Goal: Information Seeking & Learning: Learn about a topic

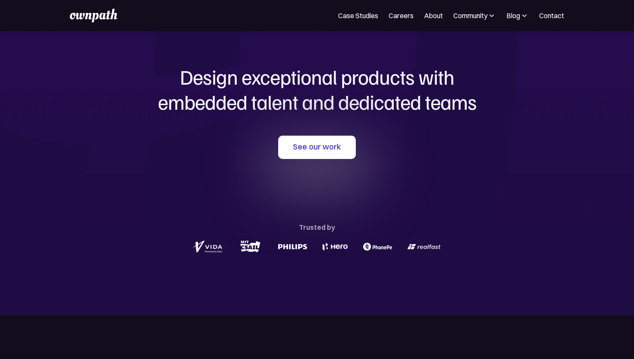
scroll to position [31, 0]
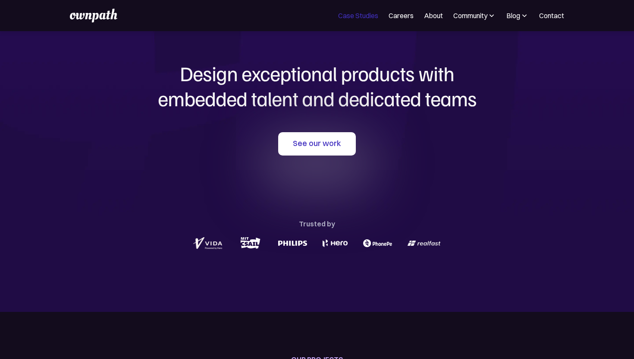
click at [354, 17] on link "Case Studies" at bounding box center [358, 15] width 40 height 10
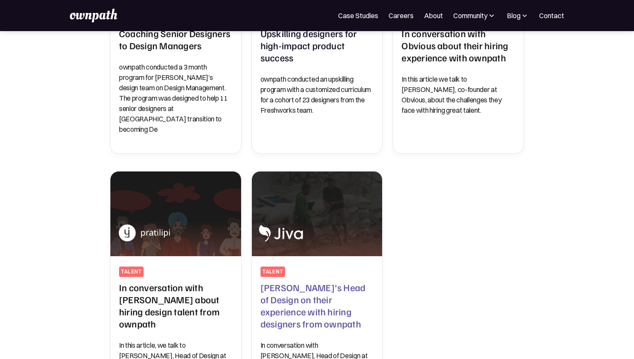
scroll to position [187, 0]
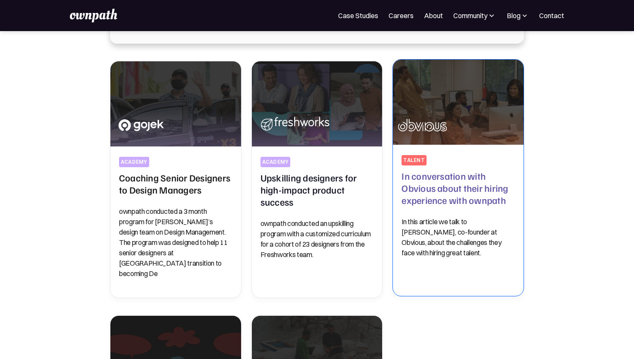
click at [431, 189] on h2 "In conversation with Obvious about their hiring experience with ownpath" at bounding box center [458, 188] width 113 height 36
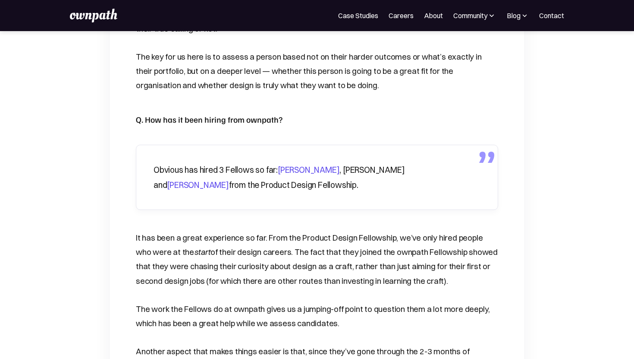
scroll to position [819, 0]
click at [318, 169] on link "Mudita Sisodia" at bounding box center [309, 169] width 62 height 10
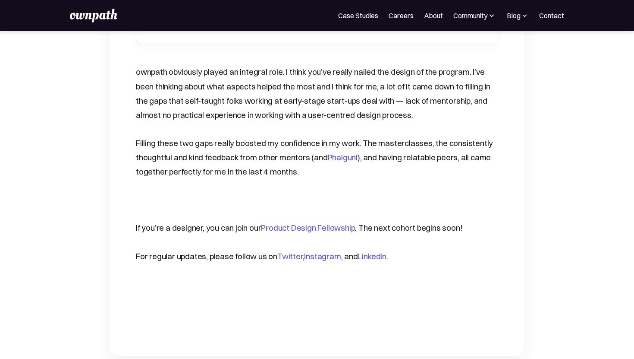
scroll to position [1460, 0]
